Goal: Task Accomplishment & Management: Manage account settings

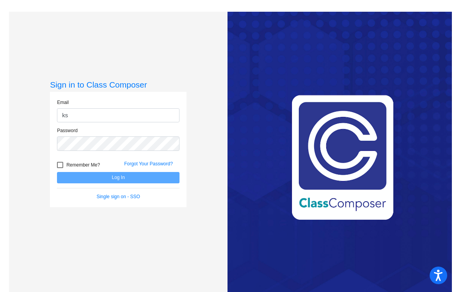
type input "[EMAIL_ADDRESS][DOMAIN_NAME]"
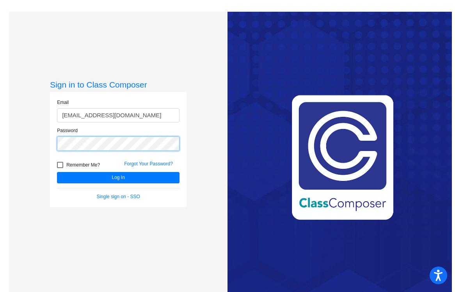
click at [57, 172] on button "Log In" at bounding box center [118, 177] width 123 height 11
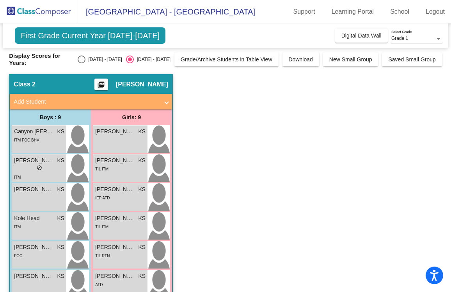
click at [86, 60] on div "Select an option" at bounding box center [82, 59] width 8 height 8
click at [82, 63] on input "[DATE] - [DATE]" at bounding box center [81, 63] width 0 height 0
radio input "true"
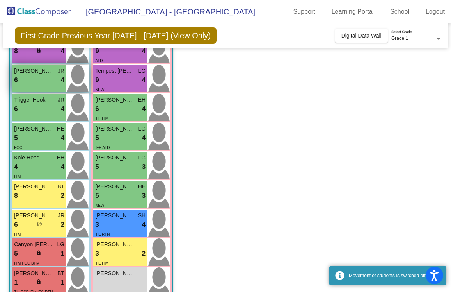
scroll to position [106, 0]
